Goal: Transaction & Acquisition: Subscribe to service/newsletter

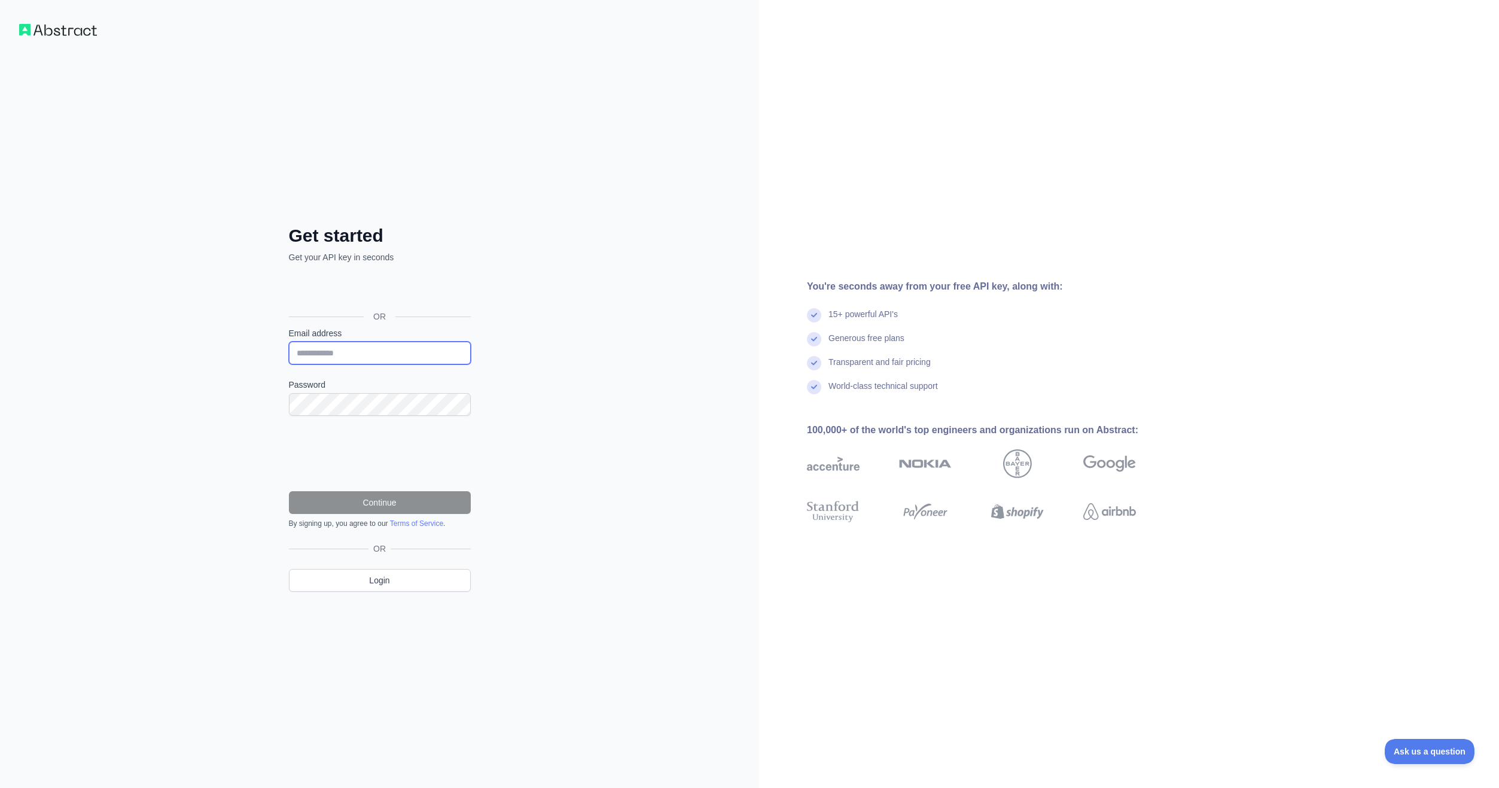
click at [407, 353] on input "Email address" at bounding box center [380, 353] width 182 height 23
type input "**********"
click at [357, 496] on button "Continue" at bounding box center [380, 502] width 182 height 23
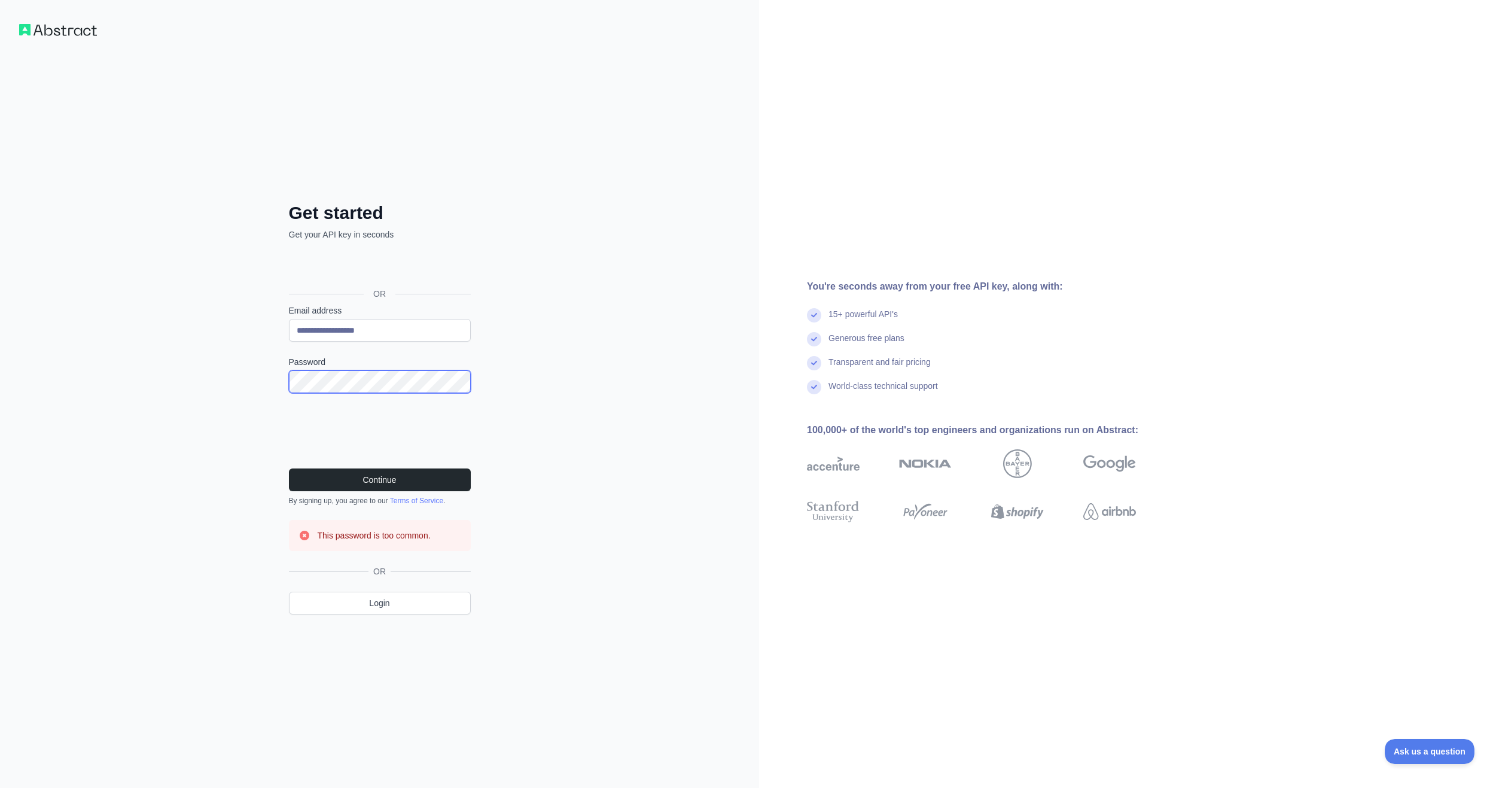
click at [289, 468] on button "Continue" at bounding box center [380, 479] width 182 height 23
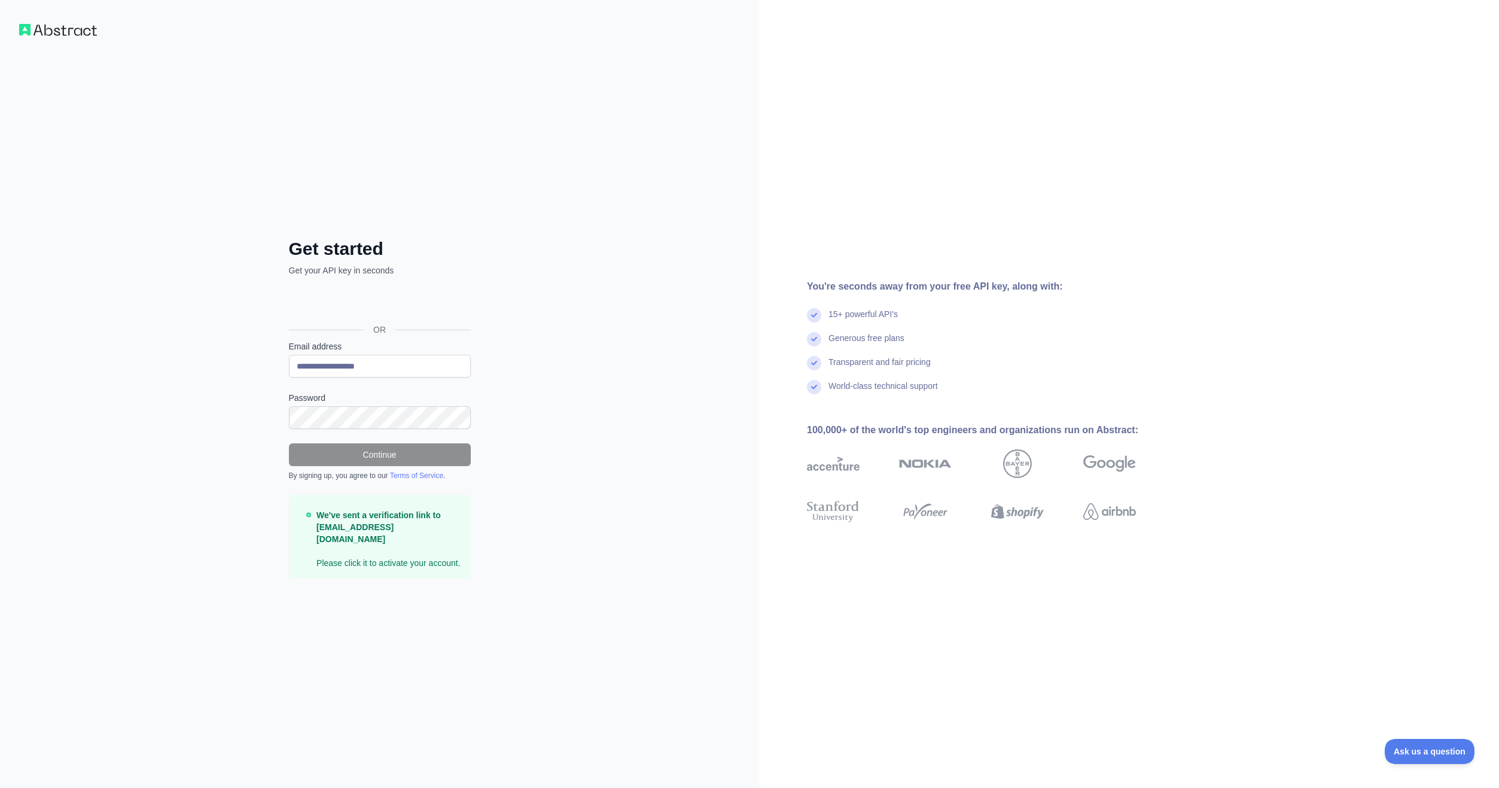
click at [1177, 50] on div "You're seconds away from your free API key, along with: 15+ powerful API's Gene…" at bounding box center [1129, 394] width 740 height 788
click at [381, 550] on p "We've sent a verification link to [EMAIL_ADDRESS][DOMAIN_NAME] Please click it …" at bounding box center [389, 539] width 144 height 60
drag, startPoint x: 391, startPoint y: 172, endPoint x: 385, endPoint y: 173, distance: 6.6
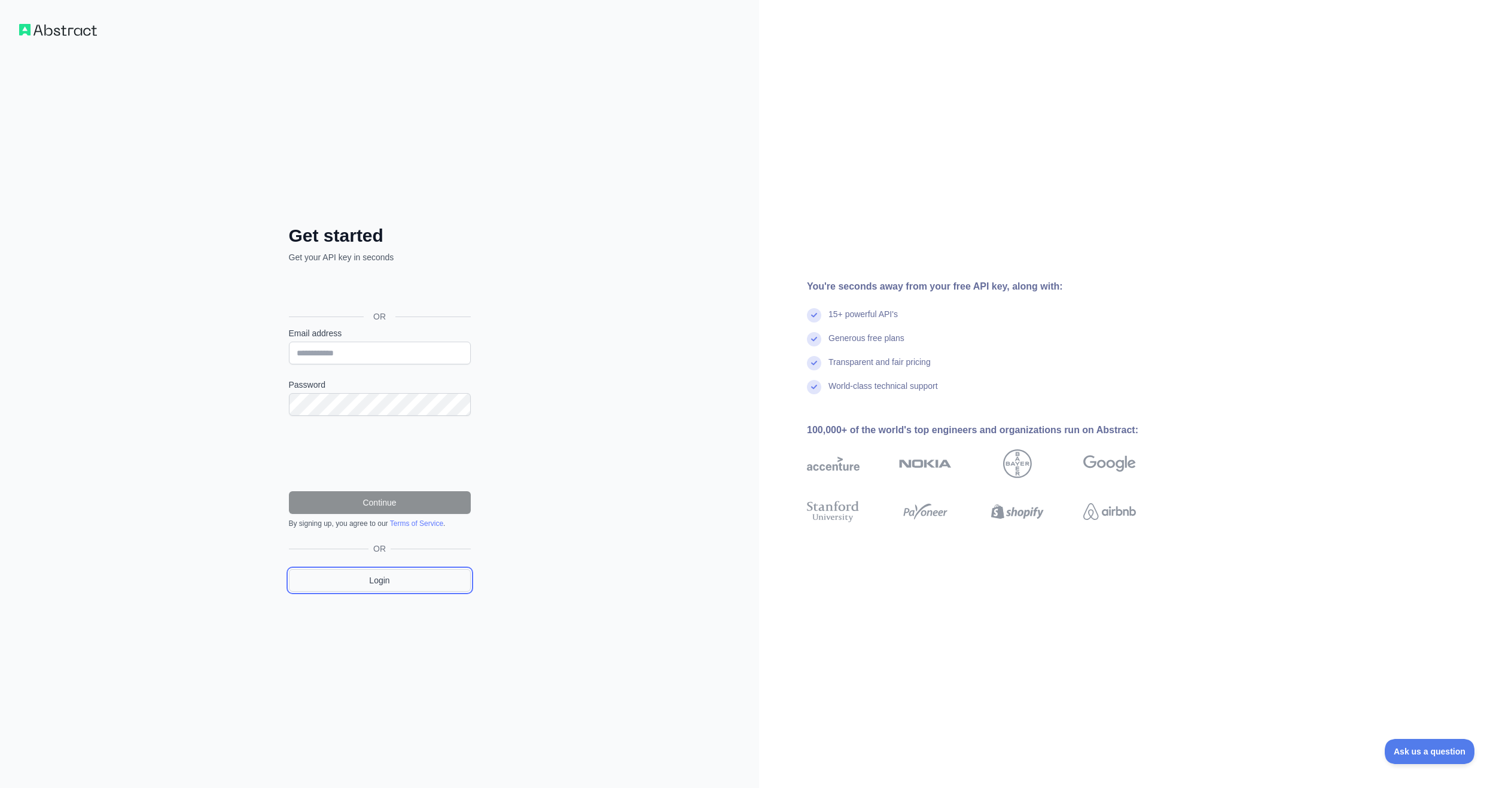
click at [418, 572] on link "Login" at bounding box center [380, 580] width 182 height 23
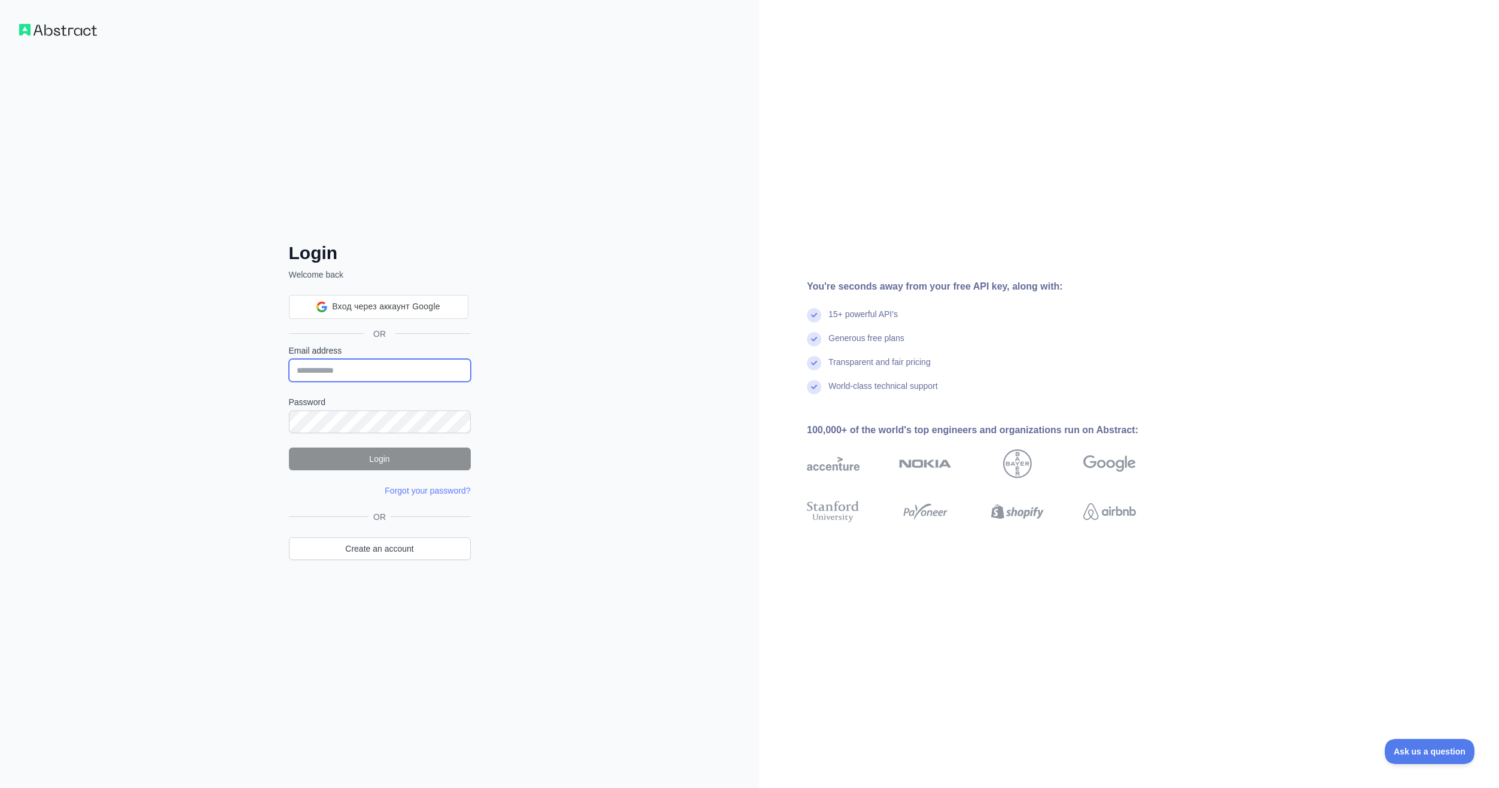
click at [394, 363] on input "Email address" at bounding box center [380, 370] width 182 height 23
type input "**********"
click at [416, 467] on button "Login" at bounding box center [380, 459] width 182 height 23
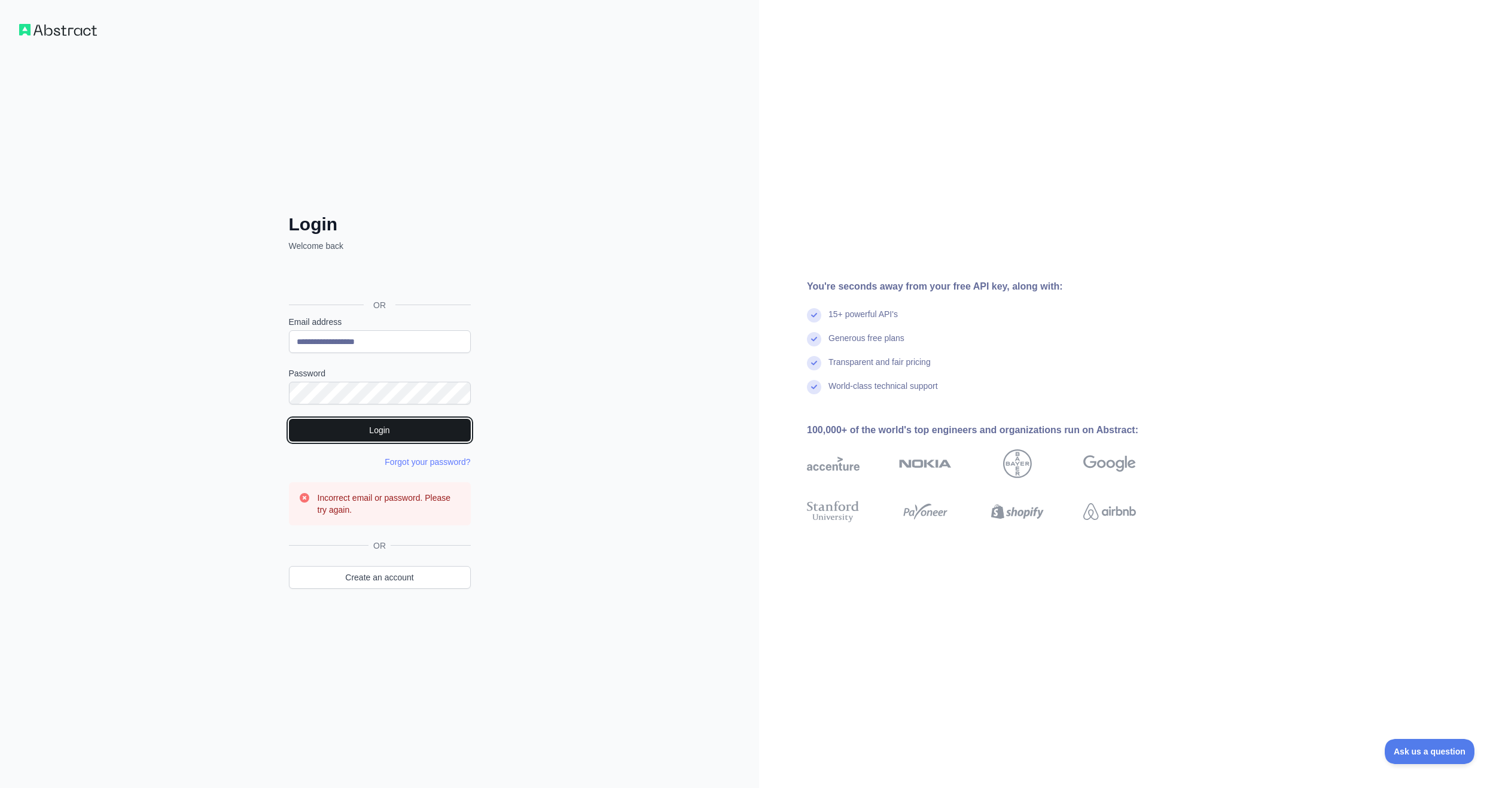
click at [398, 427] on button "Login" at bounding box center [380, 430] width 182 height 23
